Goal: Information Seeking & Learning: Learn about a topic

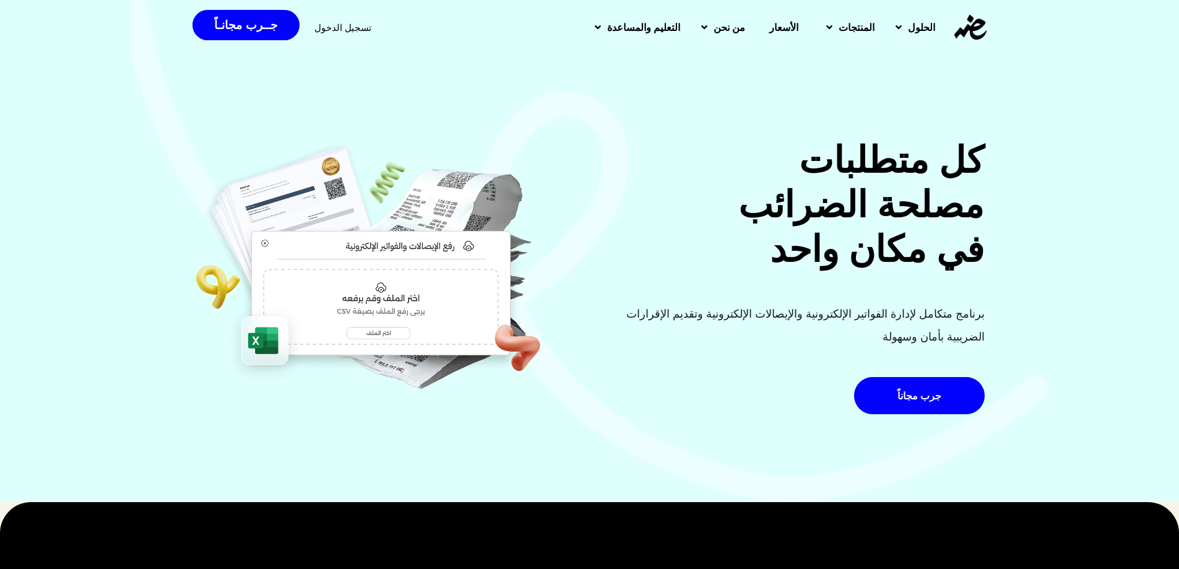
click at [776, 24] on span "الأسعار" at bounding box center [783, 27] width 29 height 15
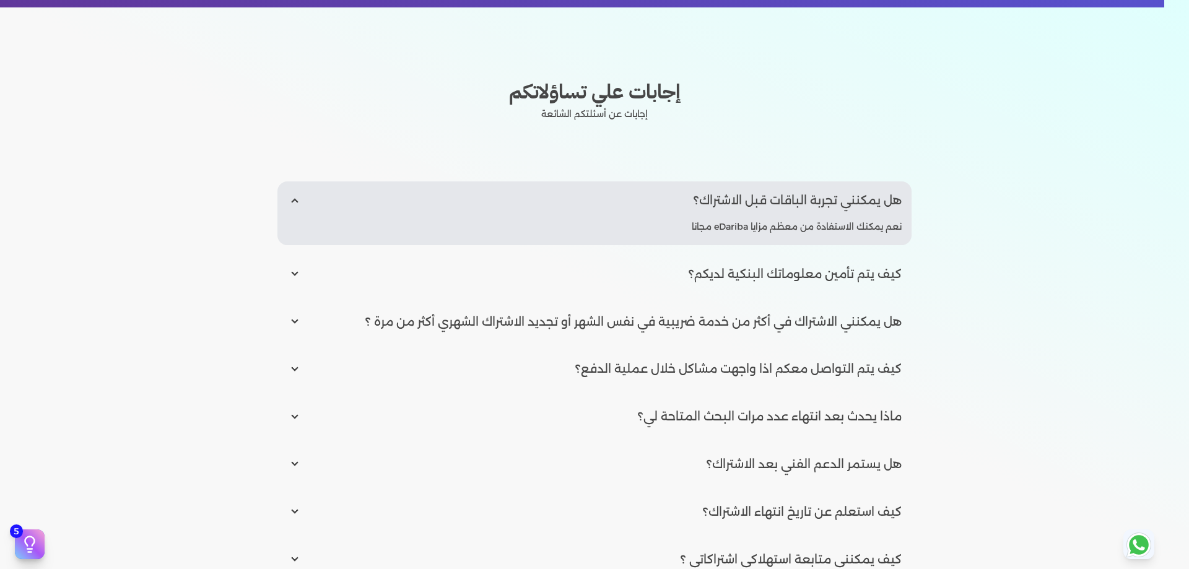
scroll to position [1548, 0]
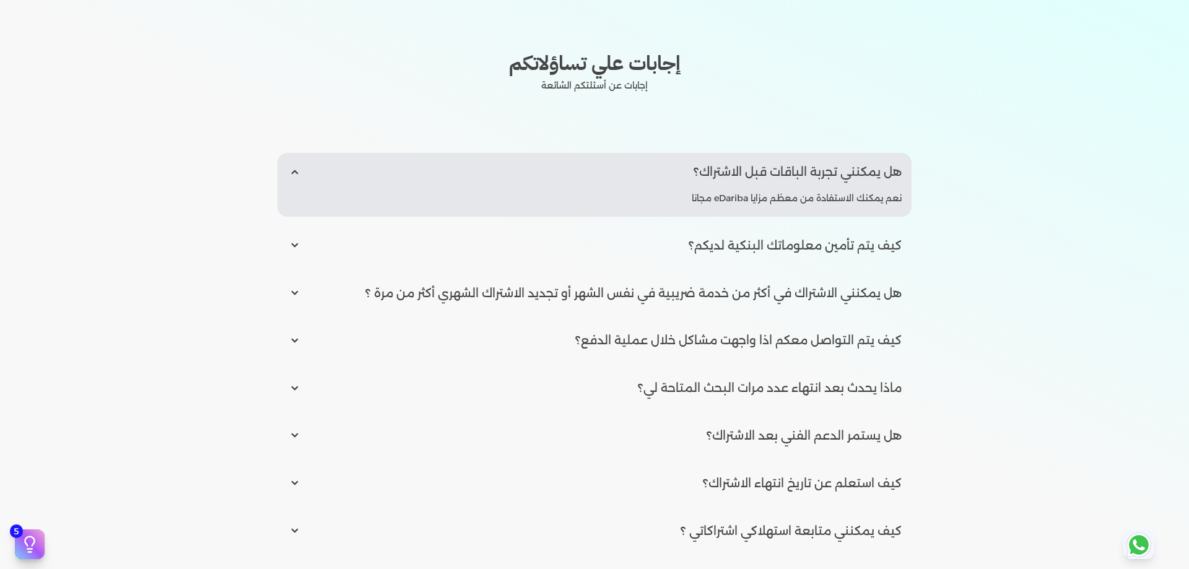
click at [810, 292] on input "radio" at bounding box center [594, 293] width 634 height 38
radio input "true"
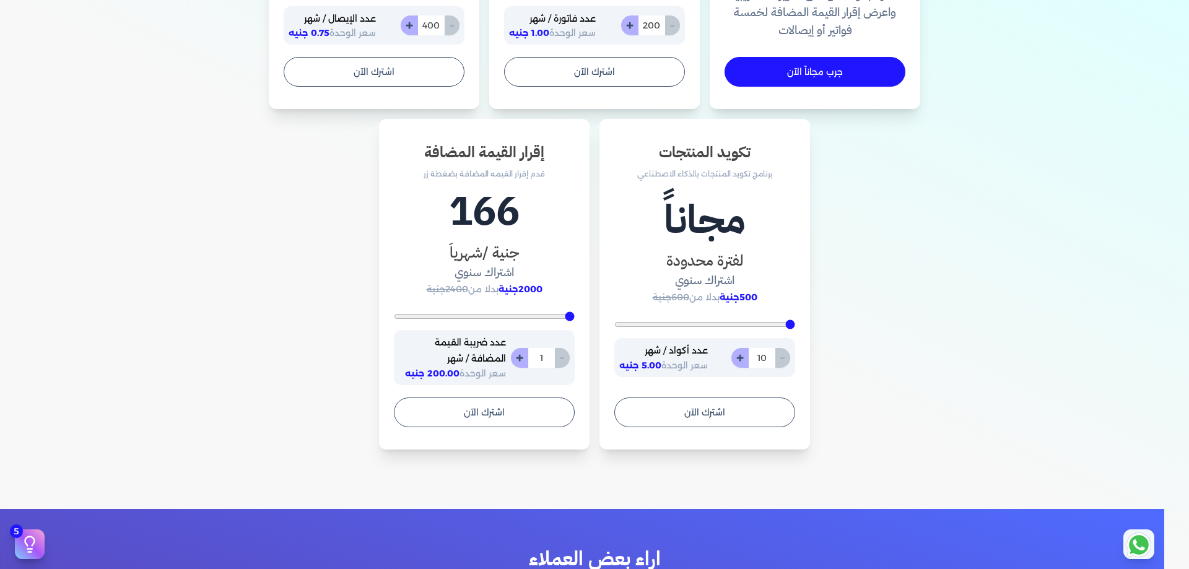
scroll to position [433, 0]
